Goal: Information Seeking & Learning: Learn about a topic

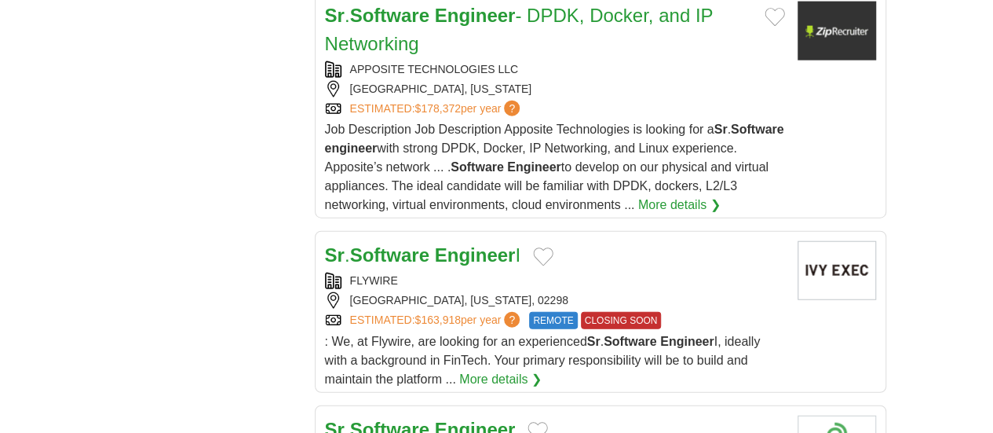
scroll to position [1832, 0]
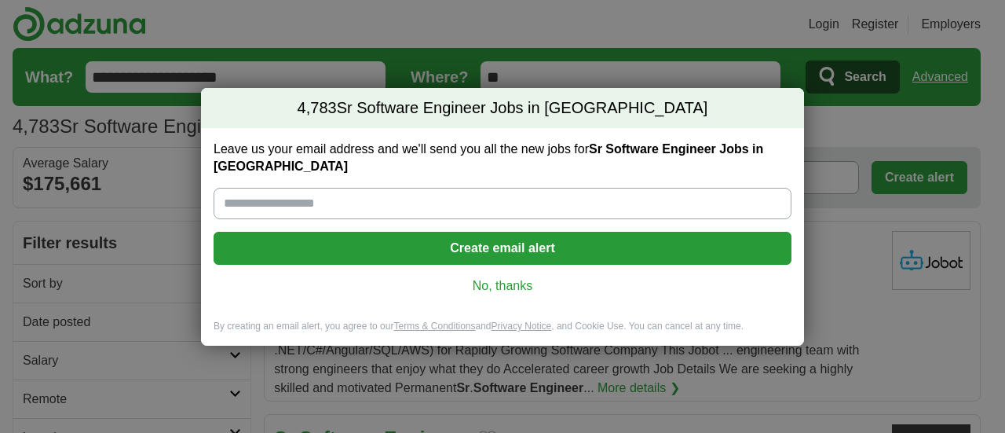
click at [497, 279] on link "No, thanks" at bounding box center [502, 285] width 553 height 17
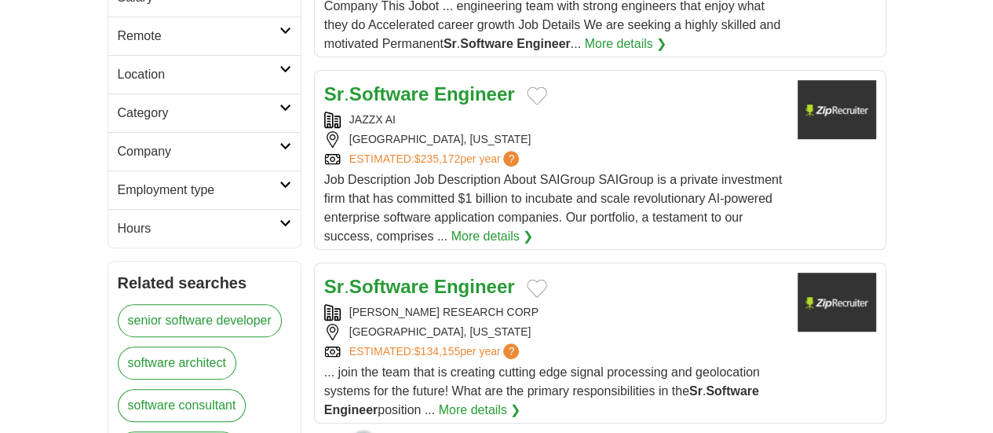
scroll to position [393, 0]
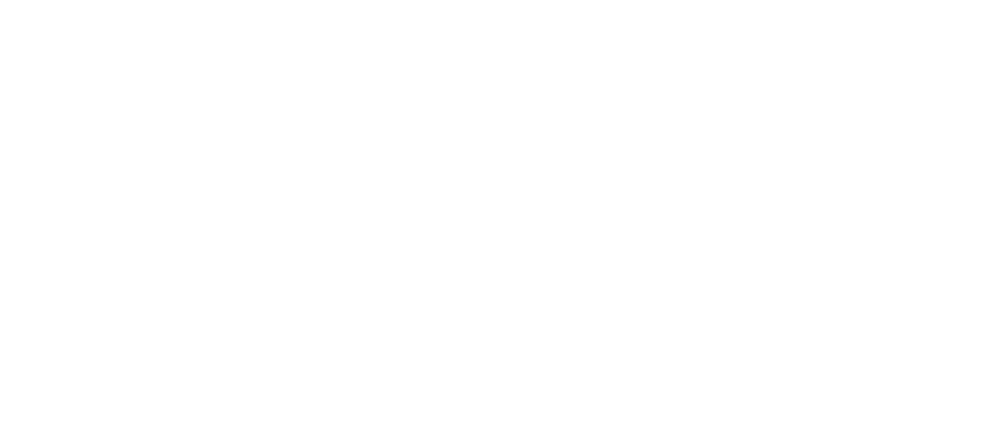
scroll to position [2878, 0]
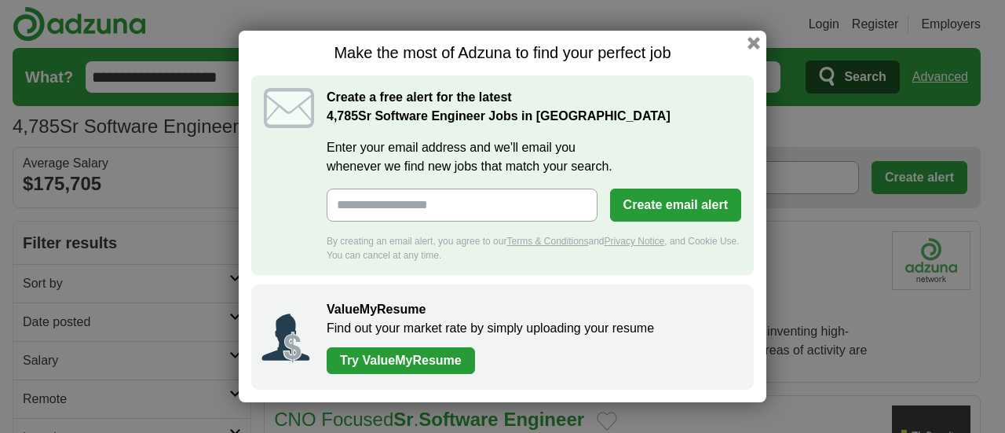
click at [743, 38] on div "Make the most of Adzuna to find your perfect job Create a free alert for the la…" at bounding box center [503, 216] width 528 height 371
click at [748, 42] on button "button" at bounding box center [753, 43] width 17 height 17
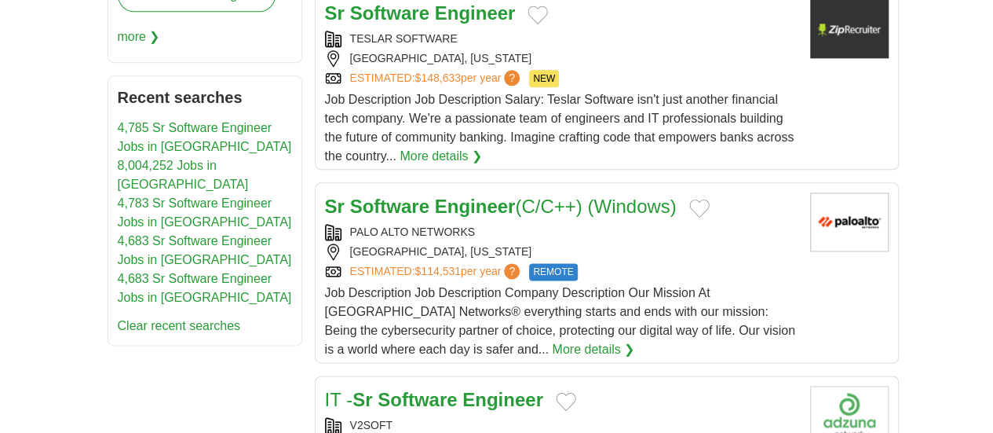
scroll to position [1047, 0]
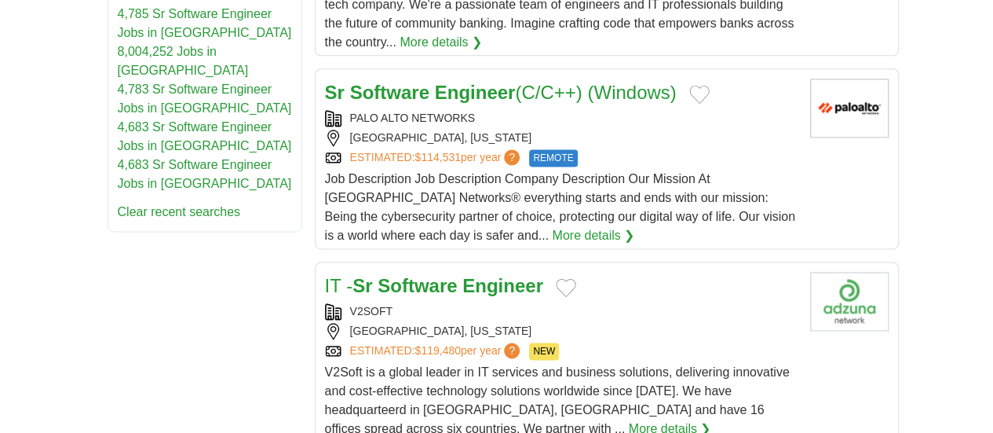
click at [378, 275] on strong "Software" at bounding box center [417, 285] width 79 height 21
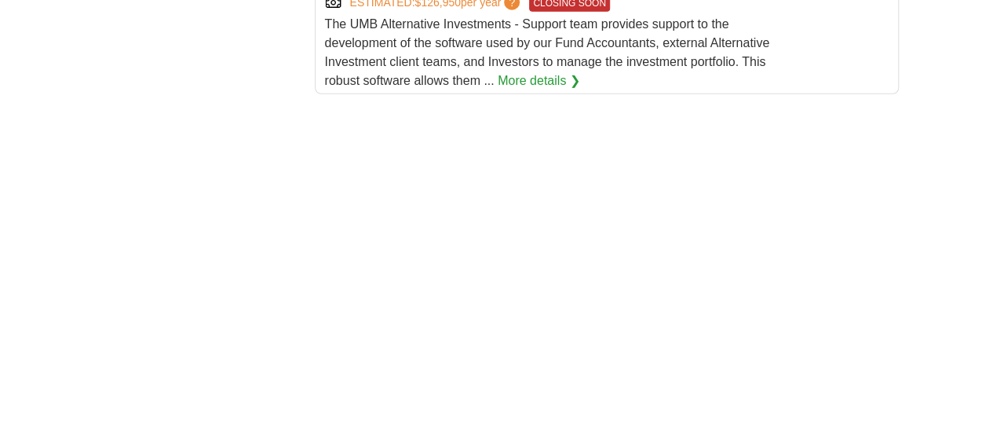
scroll to position [2486, 0]
